Goal: Task Accomplishment & Management: Complete application form

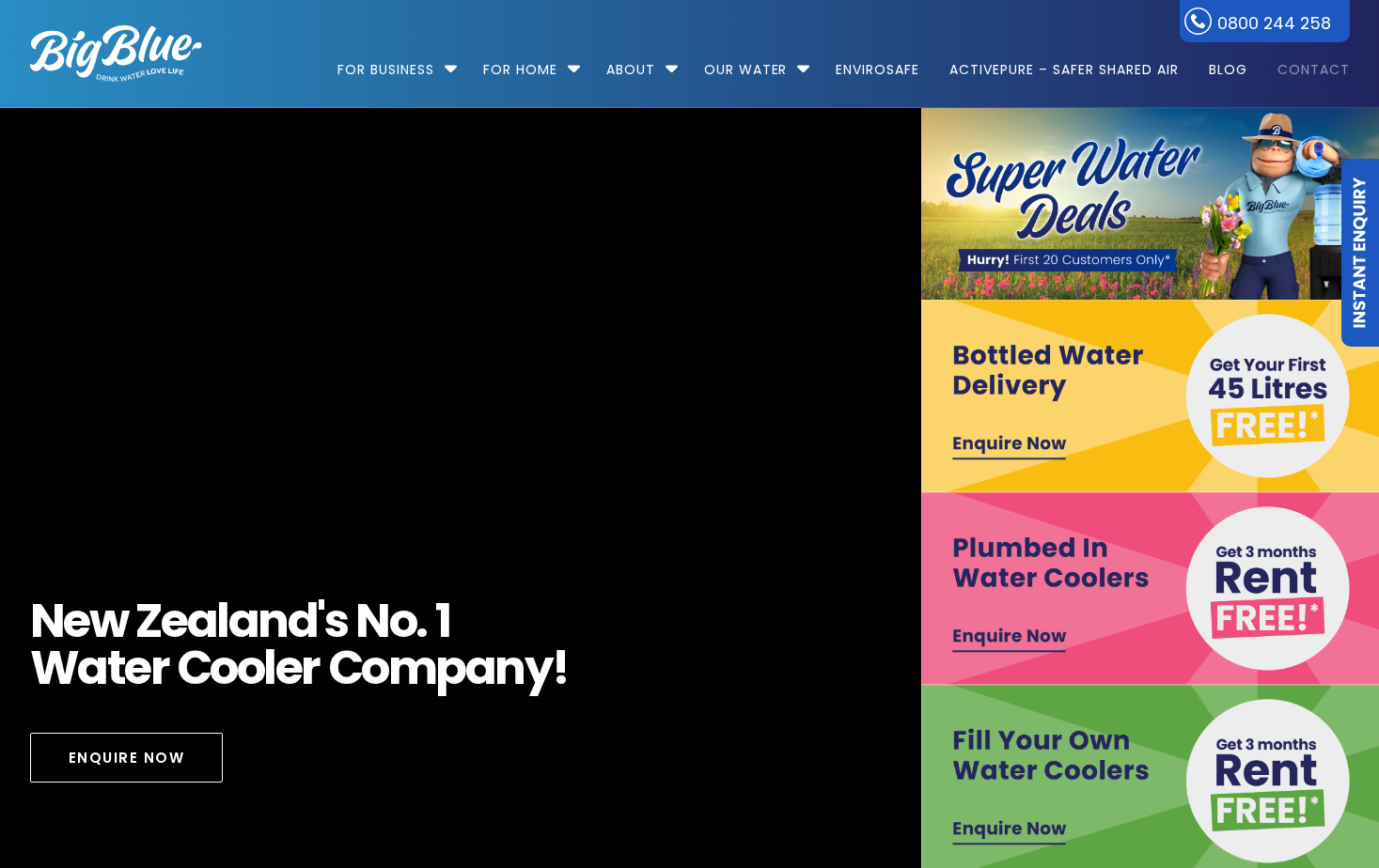
click at [1297, 76] on link "Contact" at bounding box center [1306, 60] width 85 height 121
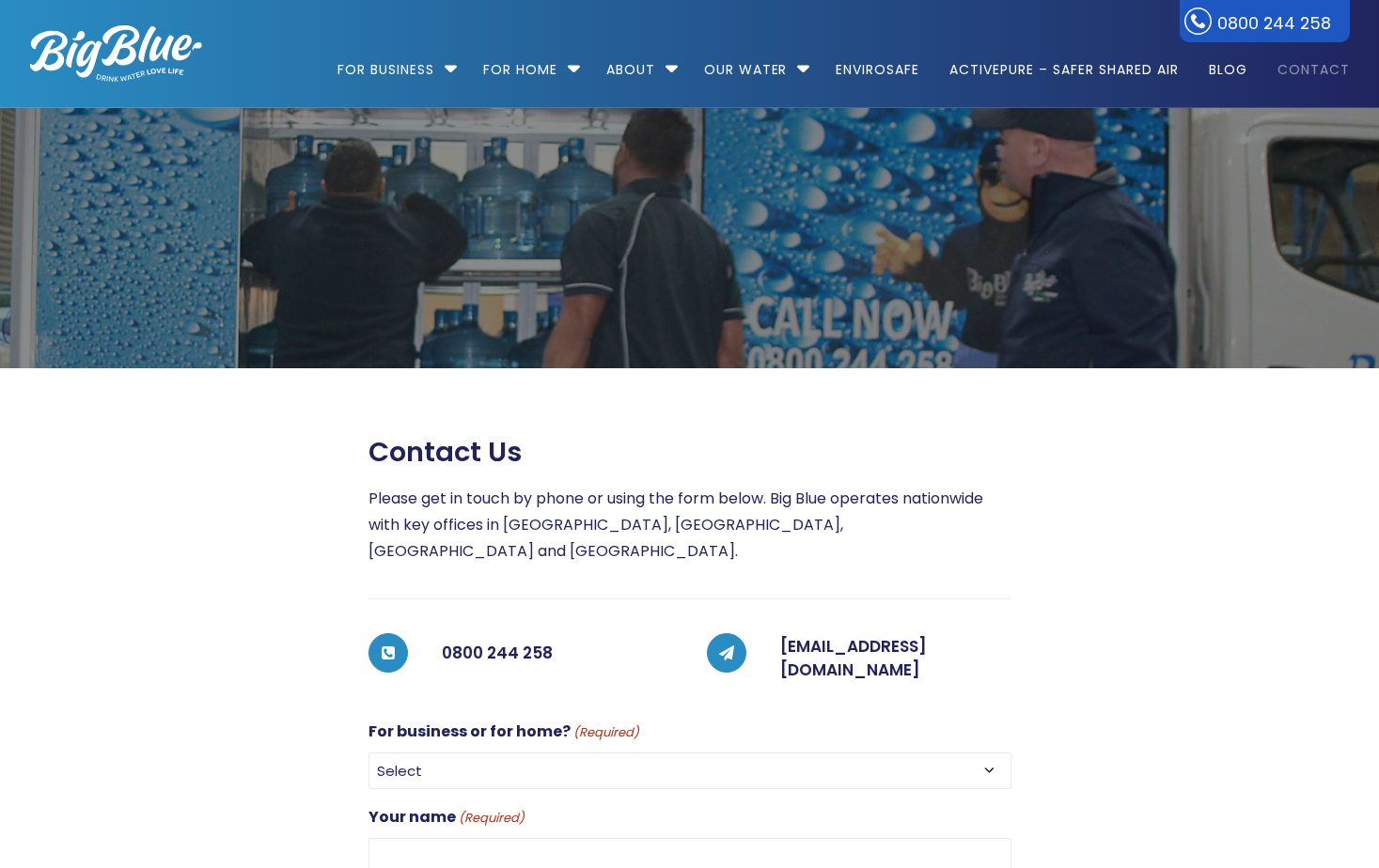
click at [424, 753] on select "Select For Business For Home" at bounding box center [690, 771] width 643 height 37
select select "For Business"
click at [369, 753] on select "Select For Business For Home" at bounding box center [690, 771] width 643 height 37
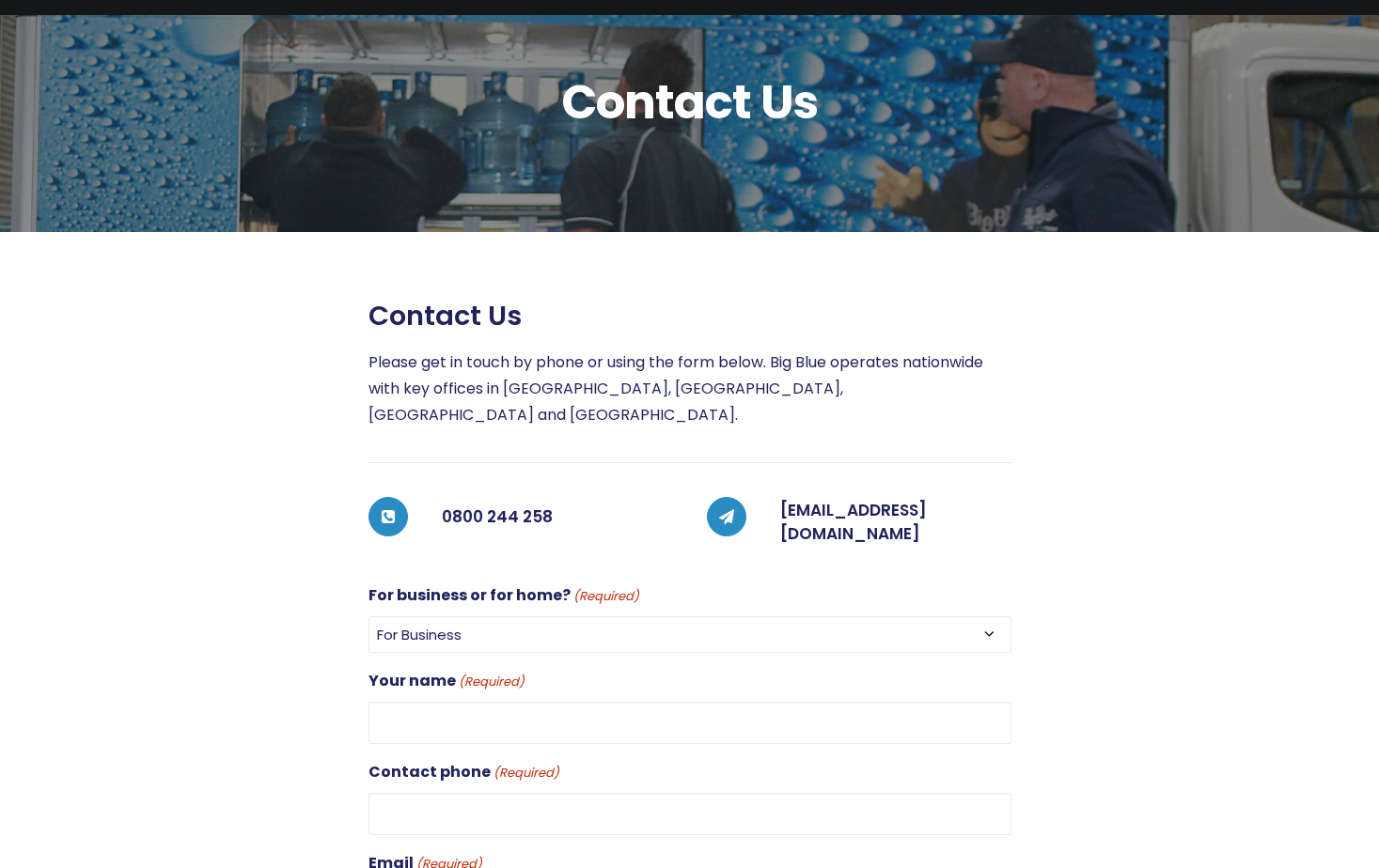
scroll to position [282, 0]
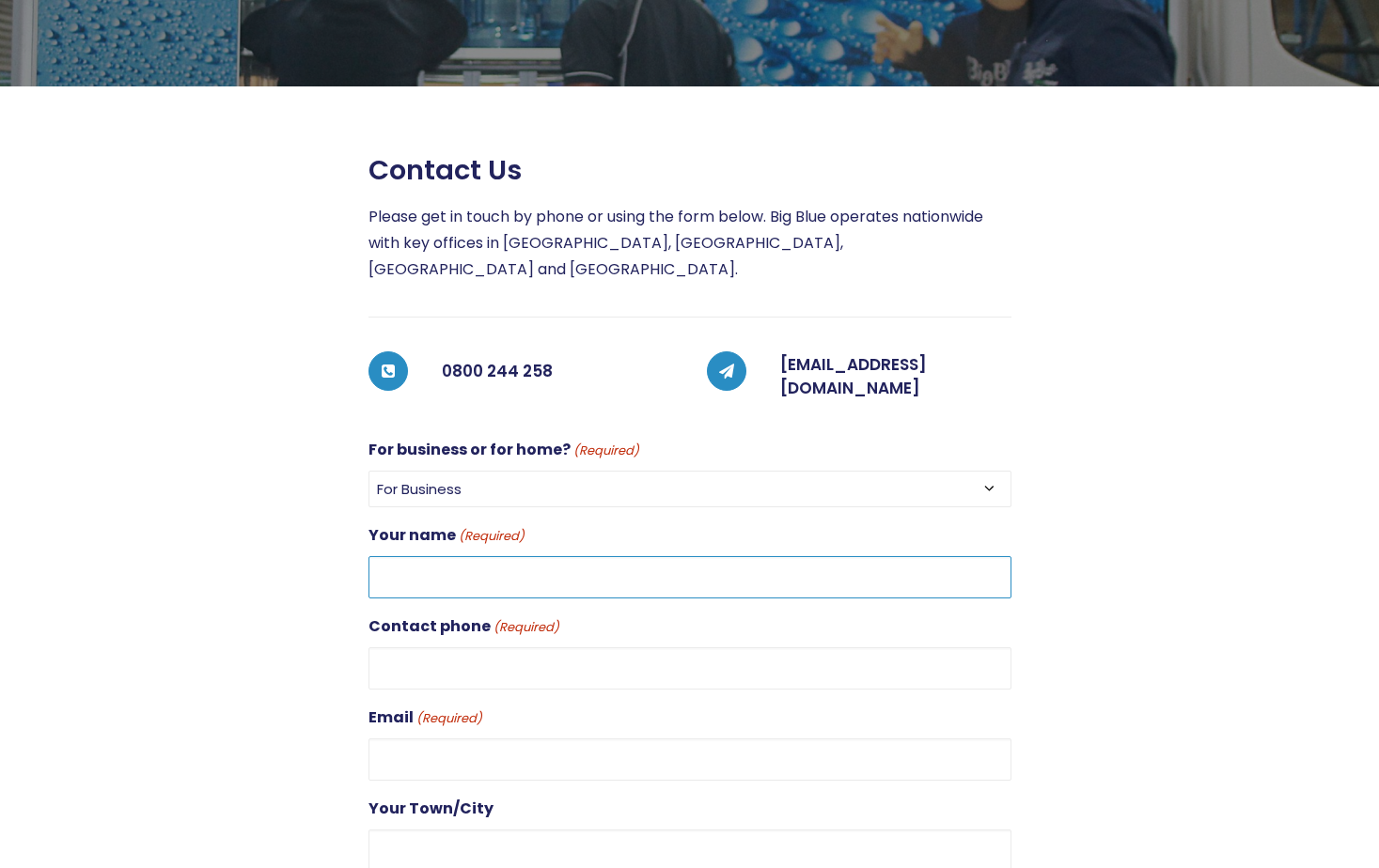
click at [433, 557] on input "Your name (Required)" at bounding box center [690, 578] width 643 height 43
type input "Leah"
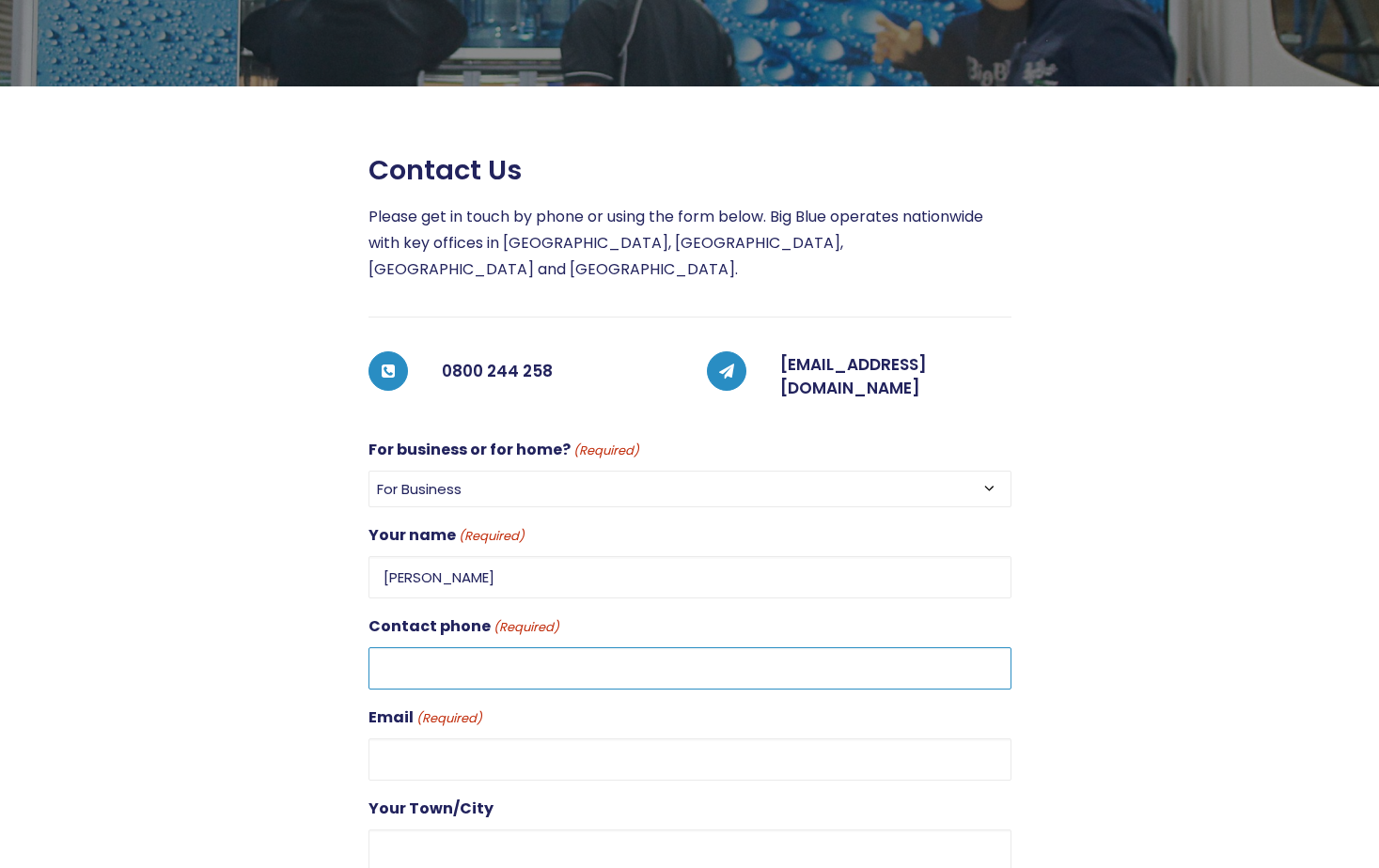
click at [455, 648] on input "Contact phone (Required)" at bounding box center [690, 669] width 643 height 43
type input "03 347 0562"
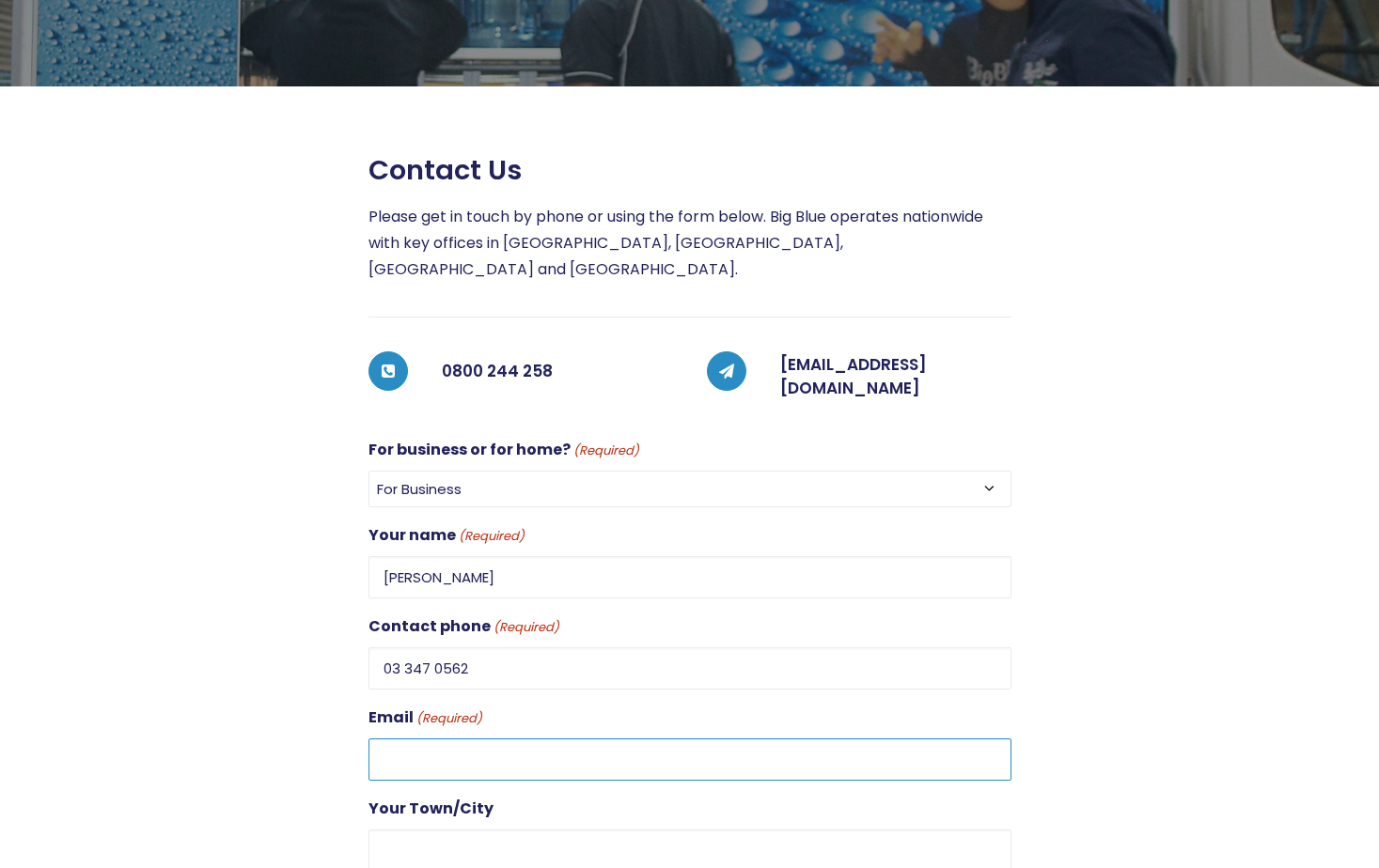
click at [438, 739] on input "Email (Required)" at bounding box center [690, 760] width 643 height 43
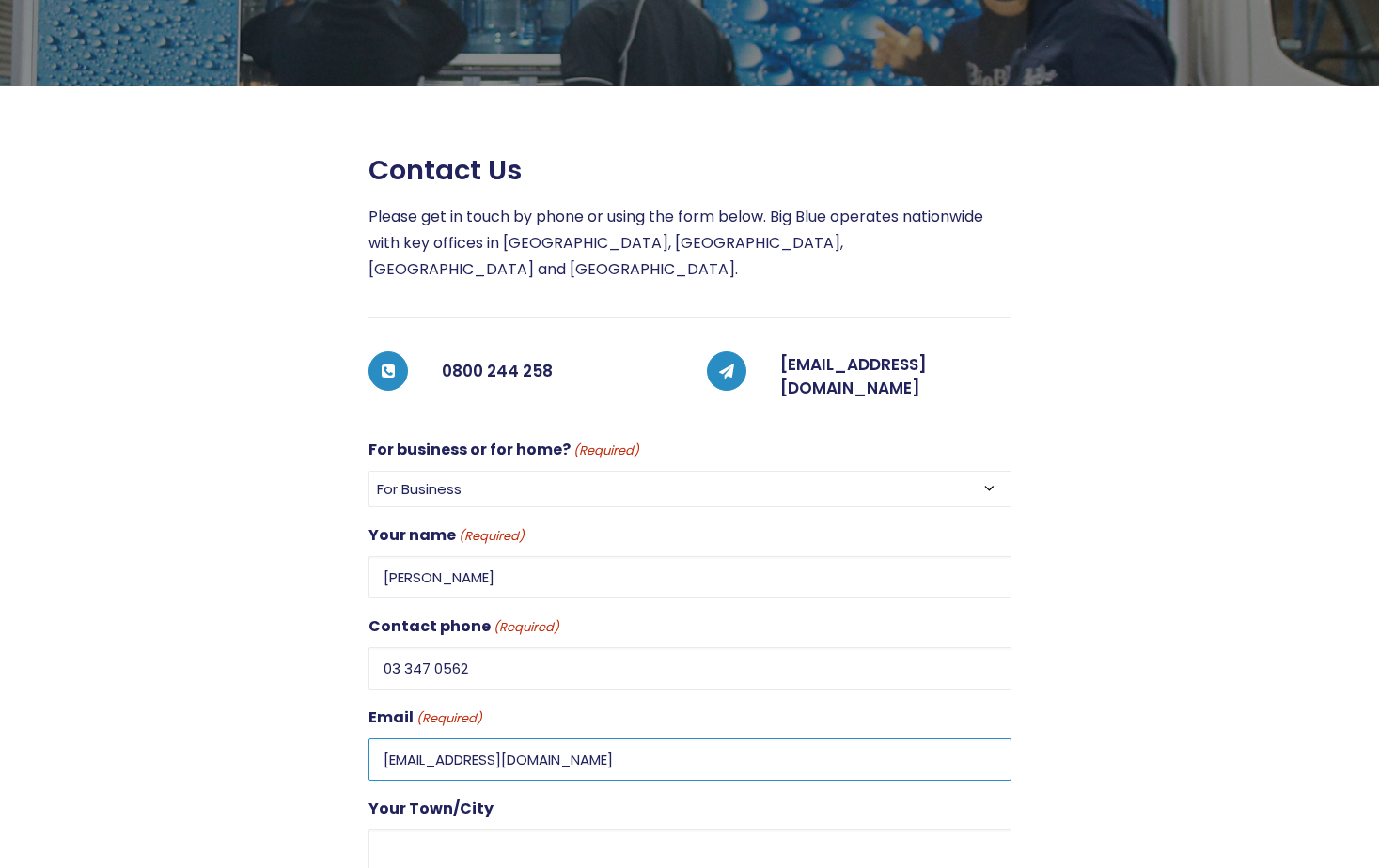
scroll to position [470, 0]
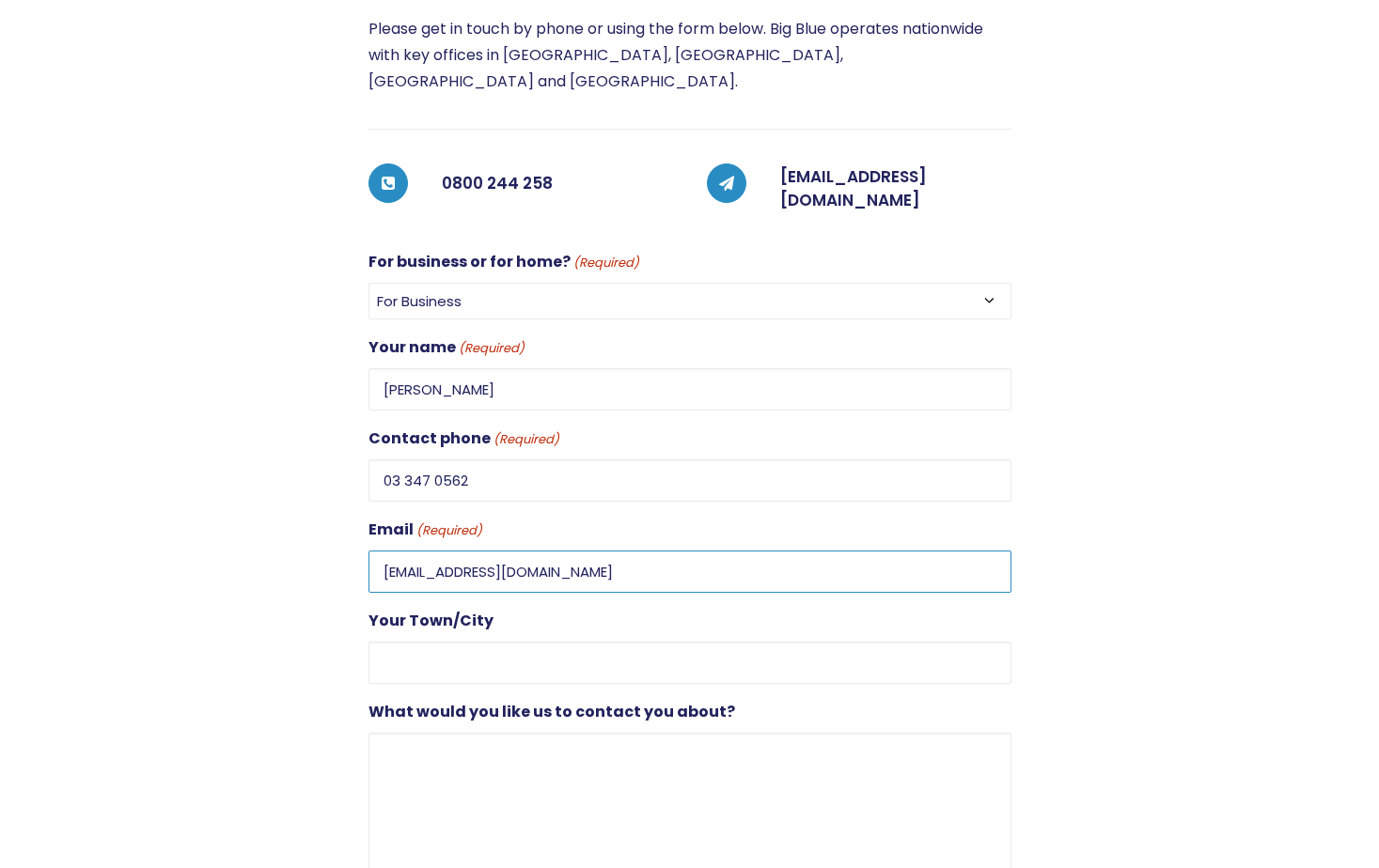
type input "rolleston@blossomsedcare.co.nz"
click at [429, 642] on input "Your Town/City" at bounding box center [690, 663] width 643 height 43
type input "Rolleston"
click at [486, 733] on textarea "What would you like us to contact you about?" at bounding box center [690, 823] width 643 height 180
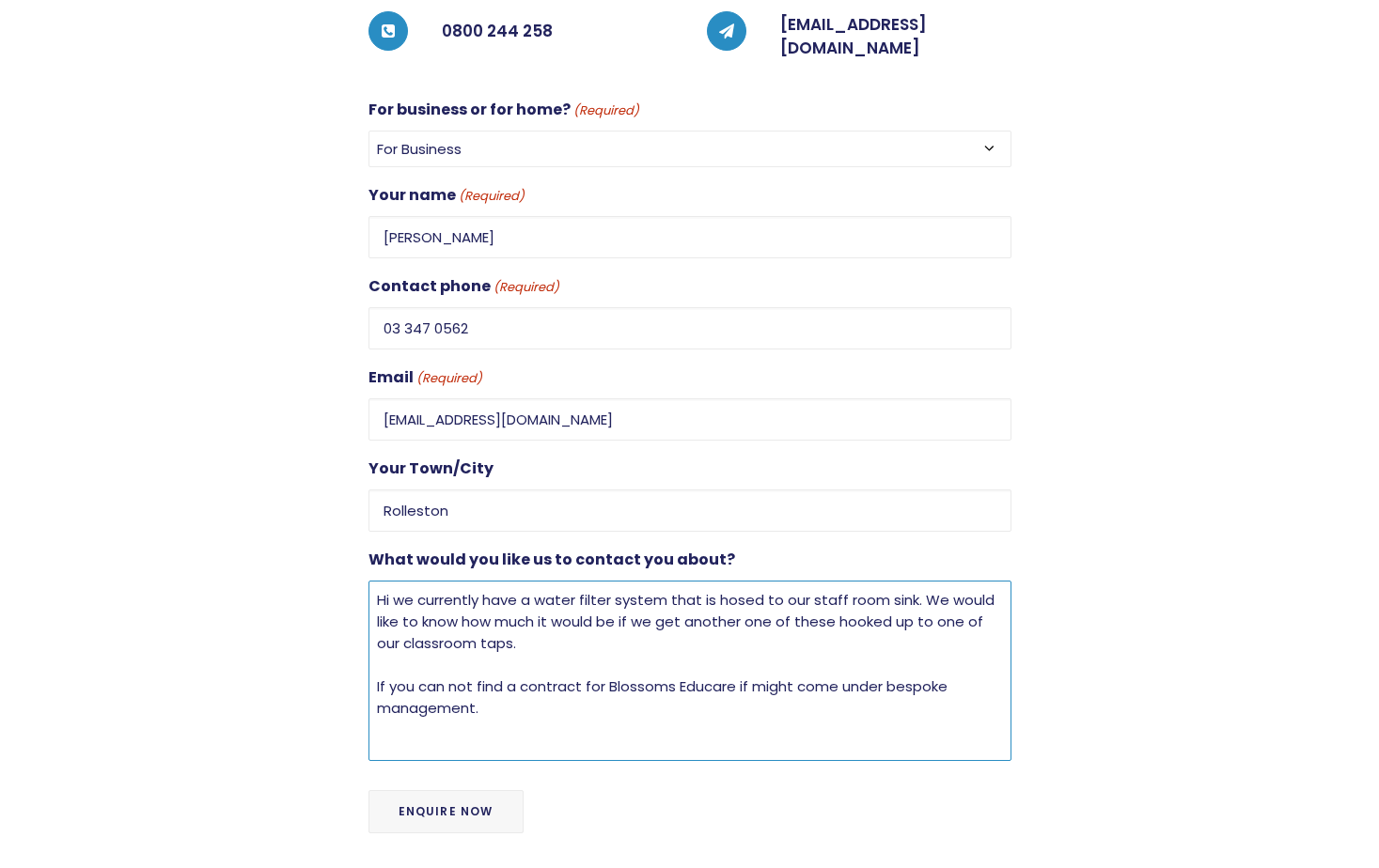
scroll to position [658, 0]
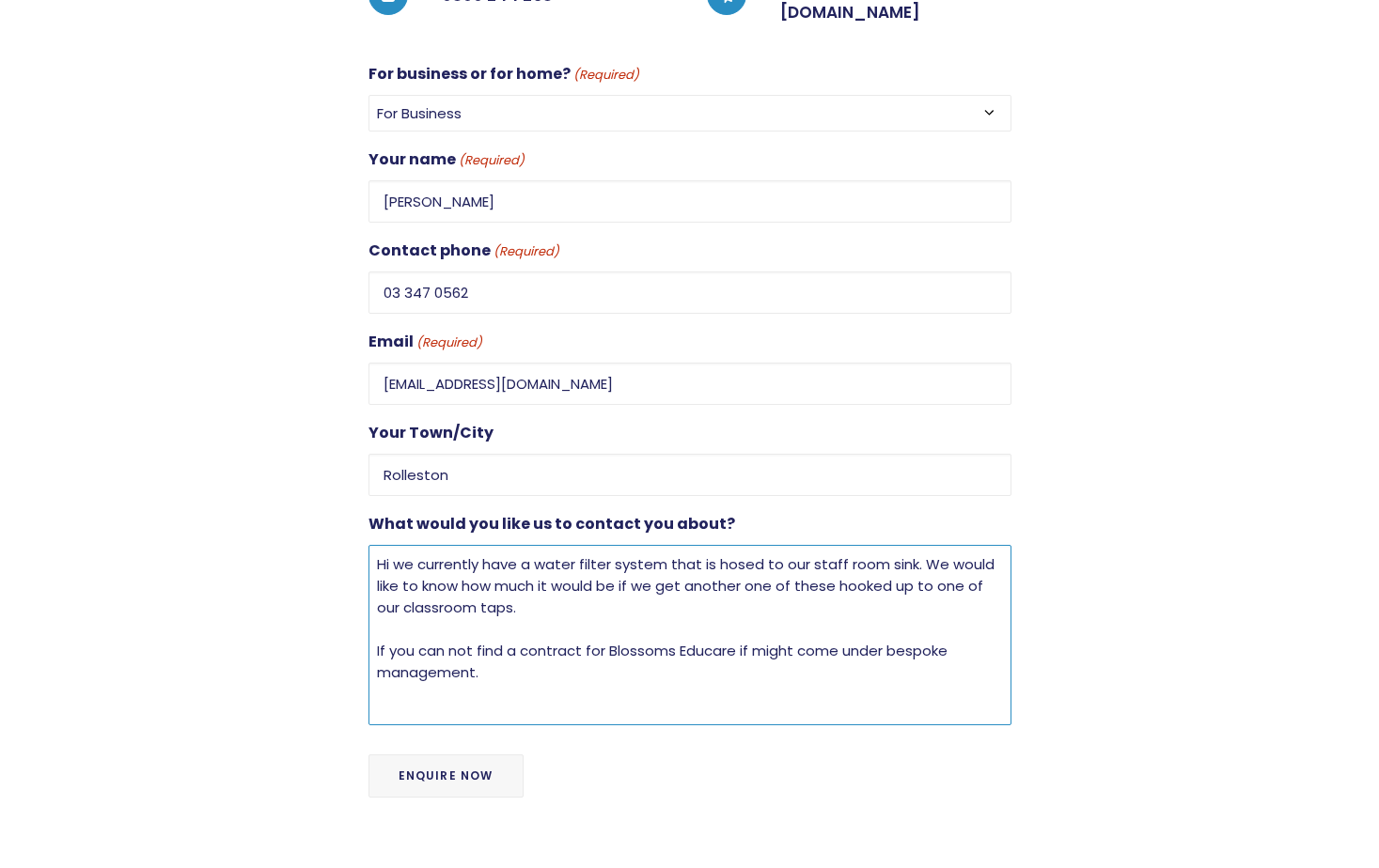
type textarea "Hi we currently have a water filter system that is hosed to our staff room sink…"
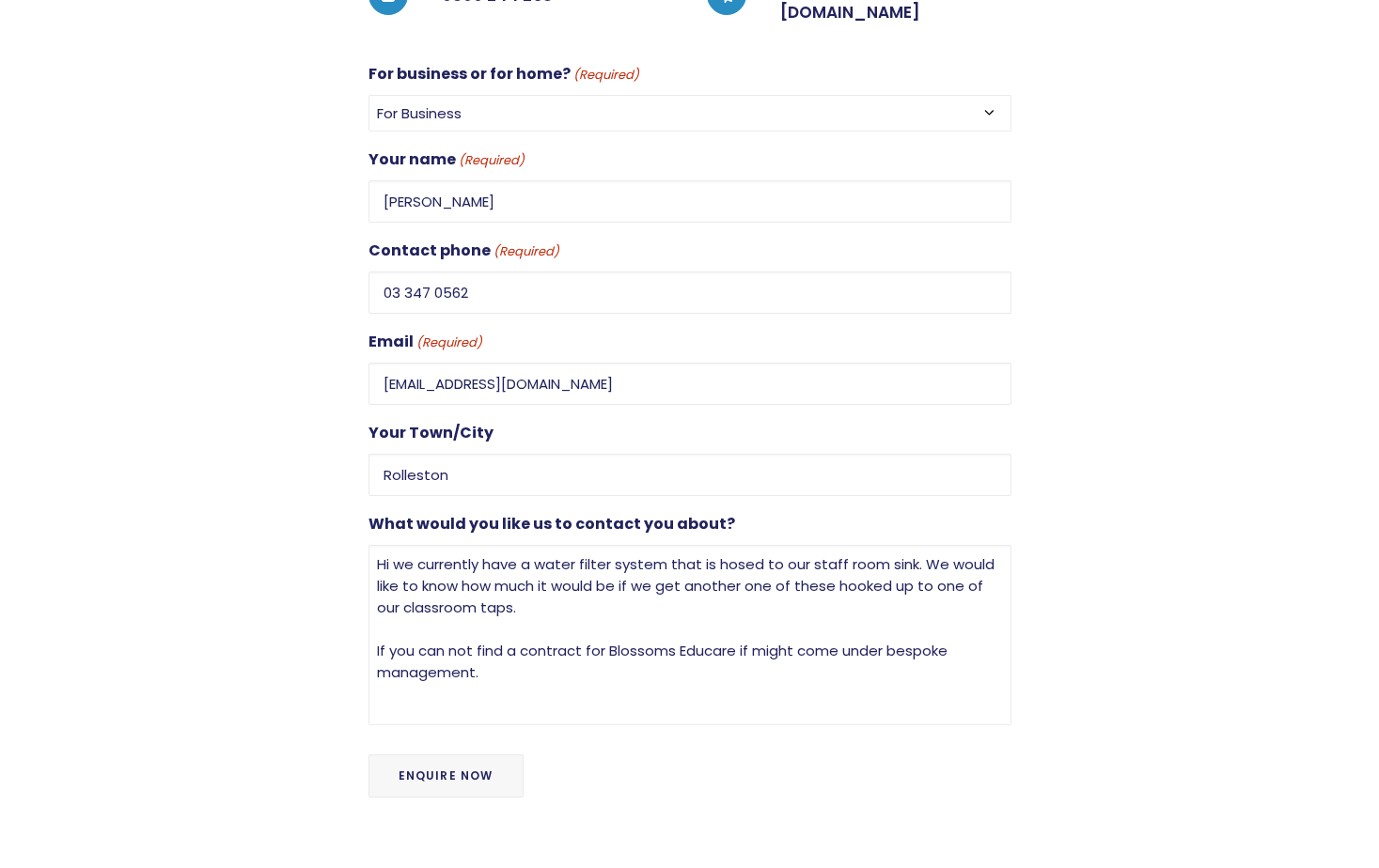
click at [439, 755] on input "Enquire Now" at bounding box center [446, 776] width 155 height 44
